Goal: Check status: Check status

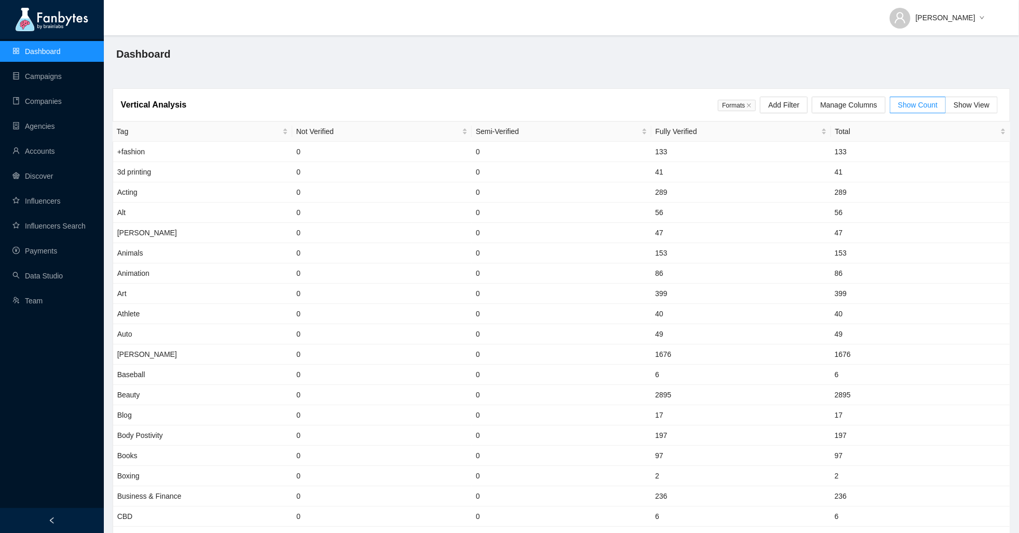
click at [40, 261] on ul "Dashboard Campaigns Companies Agencies Accounts Discover Influencers Influencer…" at bounding box center [52, 176] width 104 height 274
click at [40, 248] on link "Payments" at bounding box center [34, 251] width 45 height 8
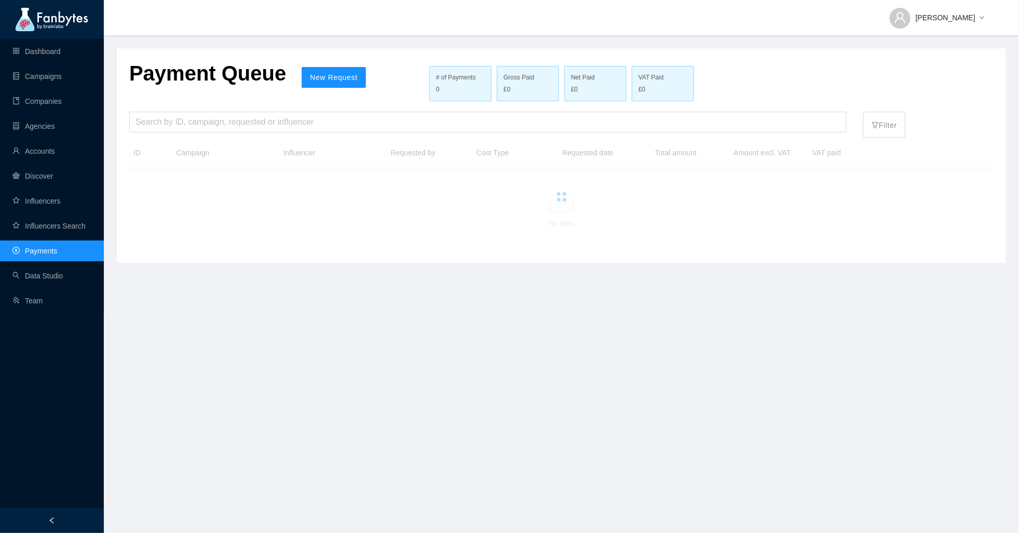
click at [203, 108] on div "Payment Queue New Request # of Payments 0 Gross Paid £0 Net Paid £0 VAT Paid £0…" at bounding box center [561, 155] width 889 height 214
click at [206, 125] on input "search" at bounding box center [487, 122] width 705 height 20
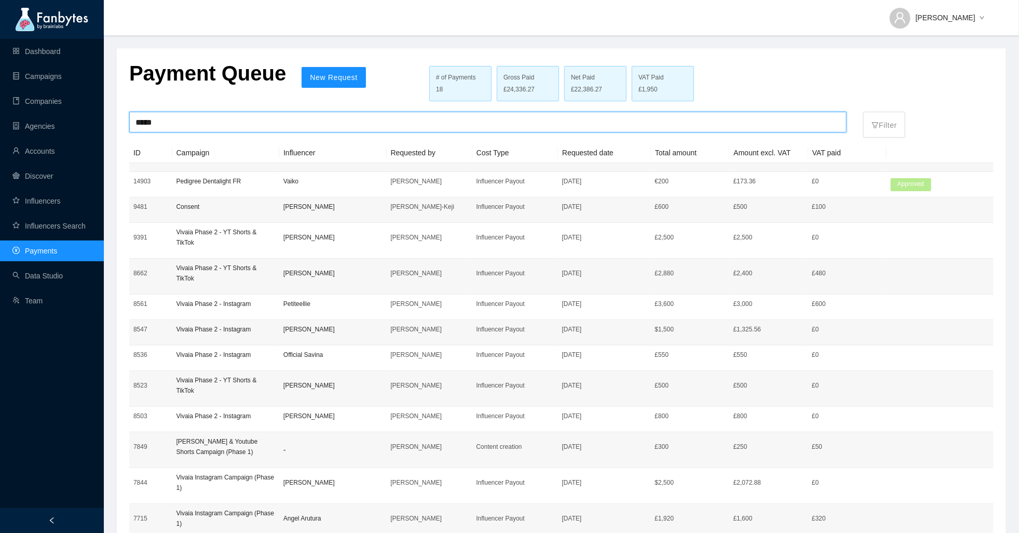
type input "*****"
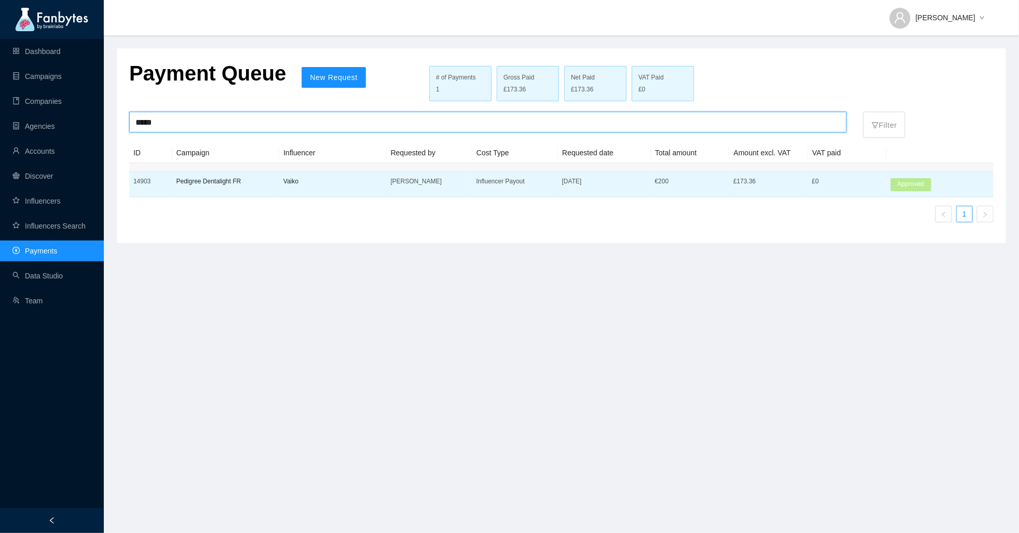
click at [647, 184] on td "[DATE]" at bounding box center [604, 184] width 93 height 25
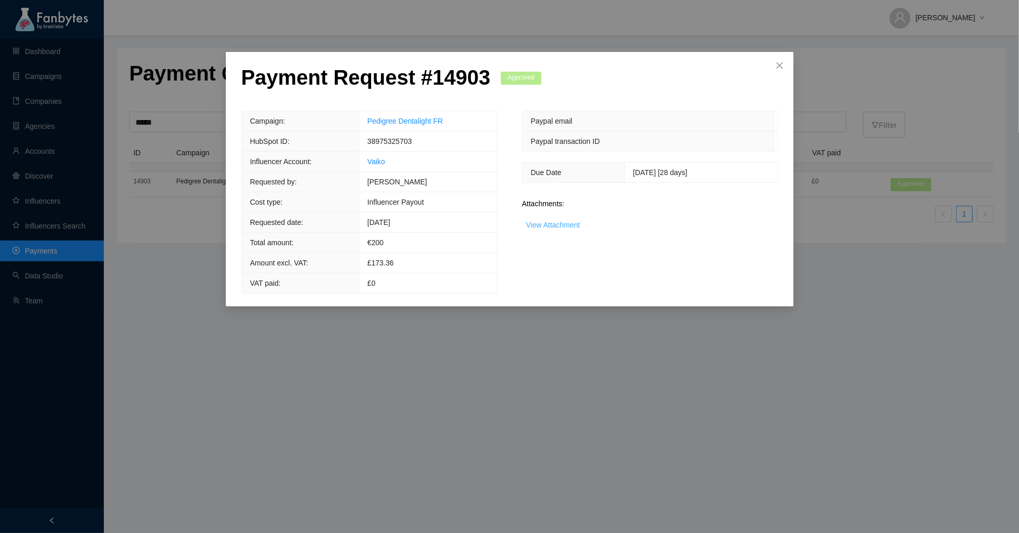
click at [557, 222] on link "View Attachment" at bounding box center [553, 225] width 54 height 8
